Goal: Use online tool/utility

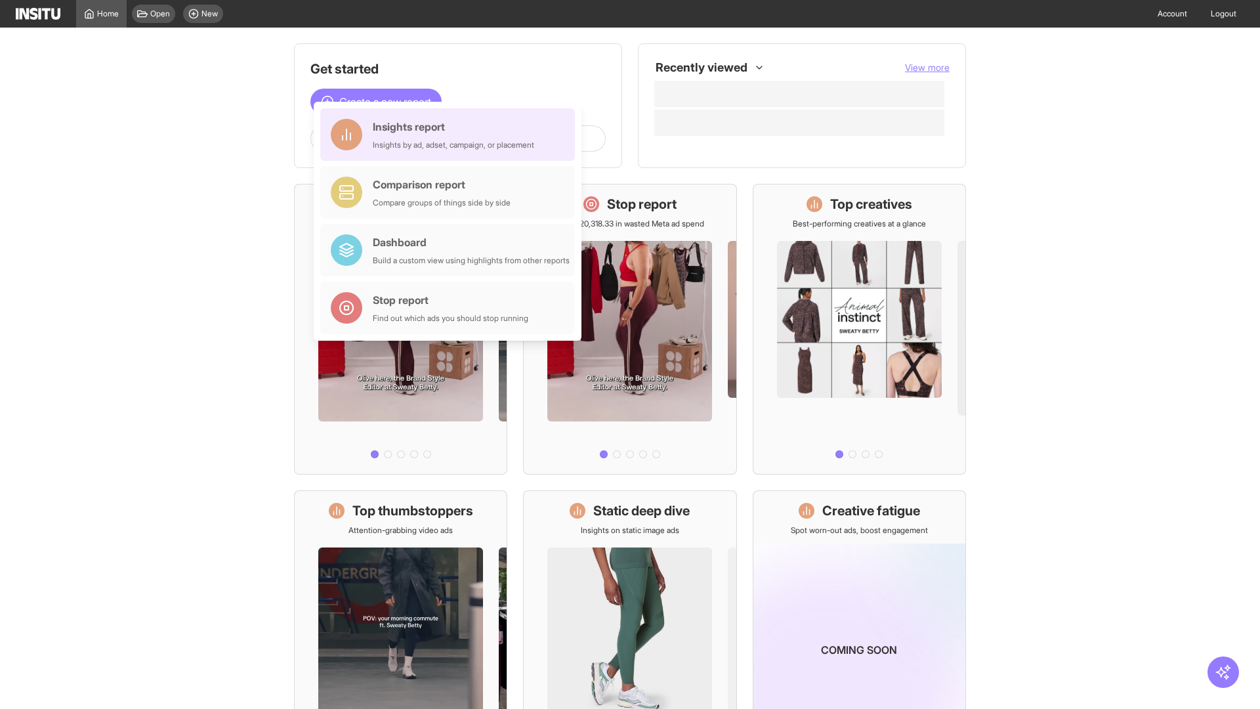
click at [451, 135] on div "Insights report Insights by ad, adset, campaign, or placement" at bounding box center [453, 134] width 161 height 31
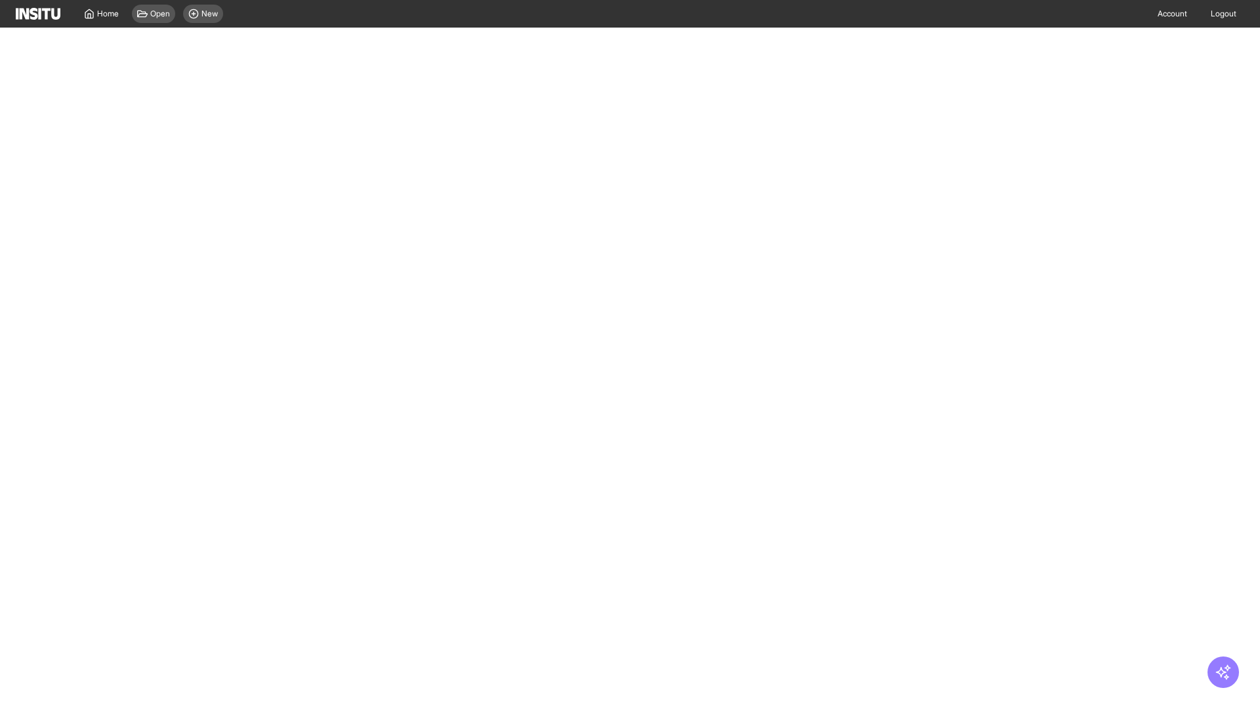
select select "**"
